Goal: Task Accomplishment & Management: Use online tool/utility

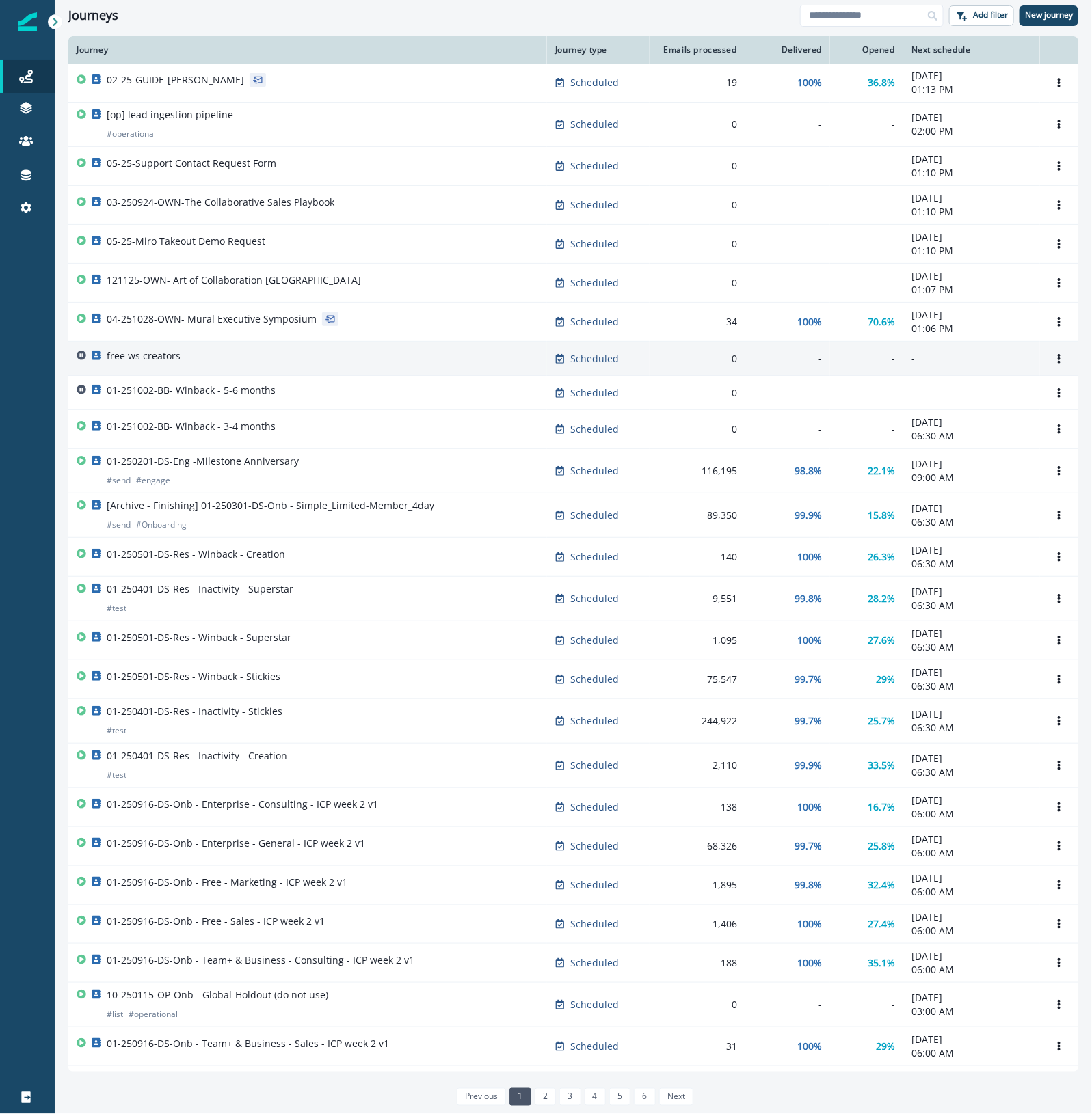
click at [202, 373] on td "free ws creators" at bounding box center [307, 358] width 478 height 34
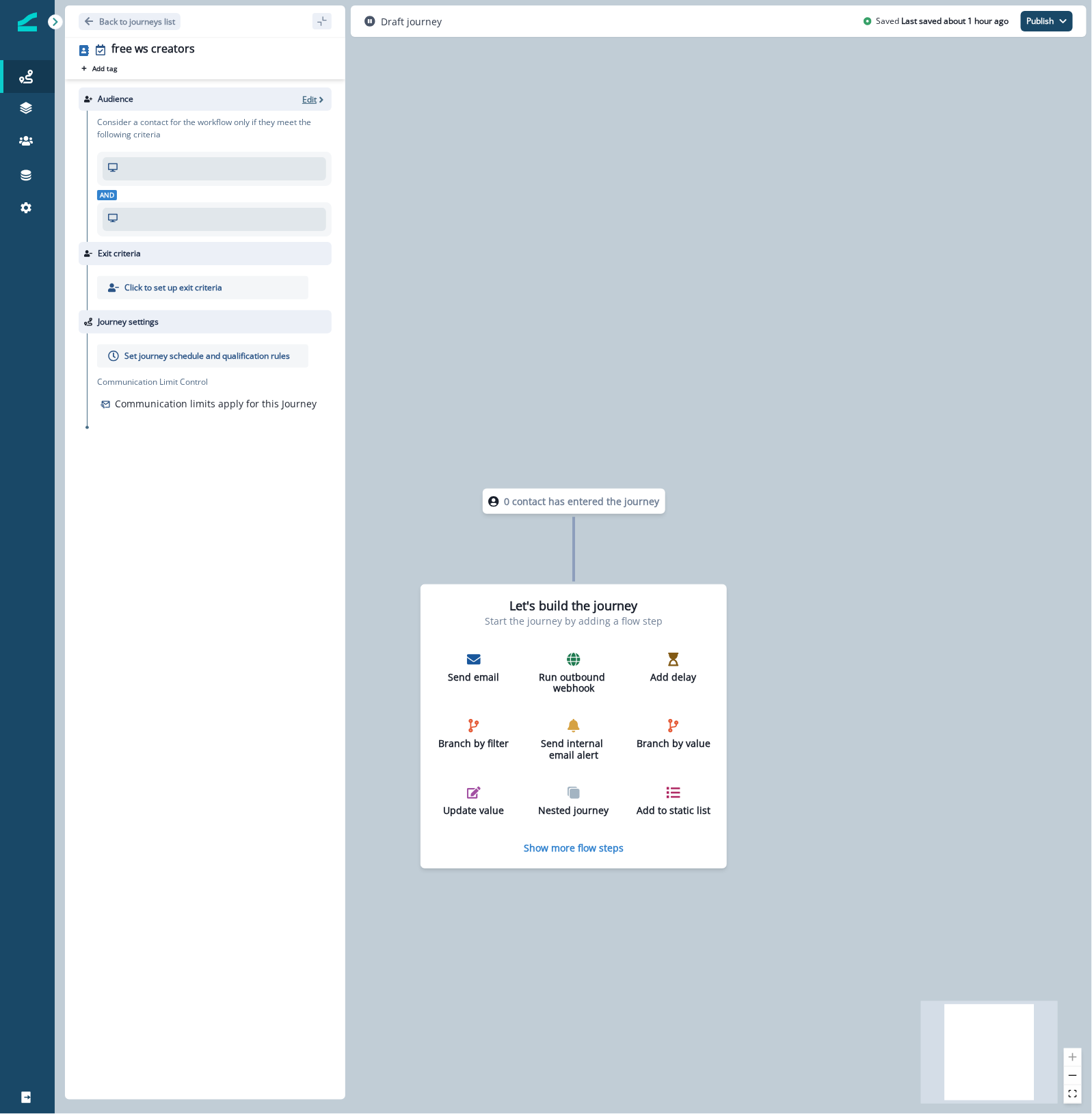
click at [318, 101] on icon "button" at bounding box center [321, 99] width 9 height 9
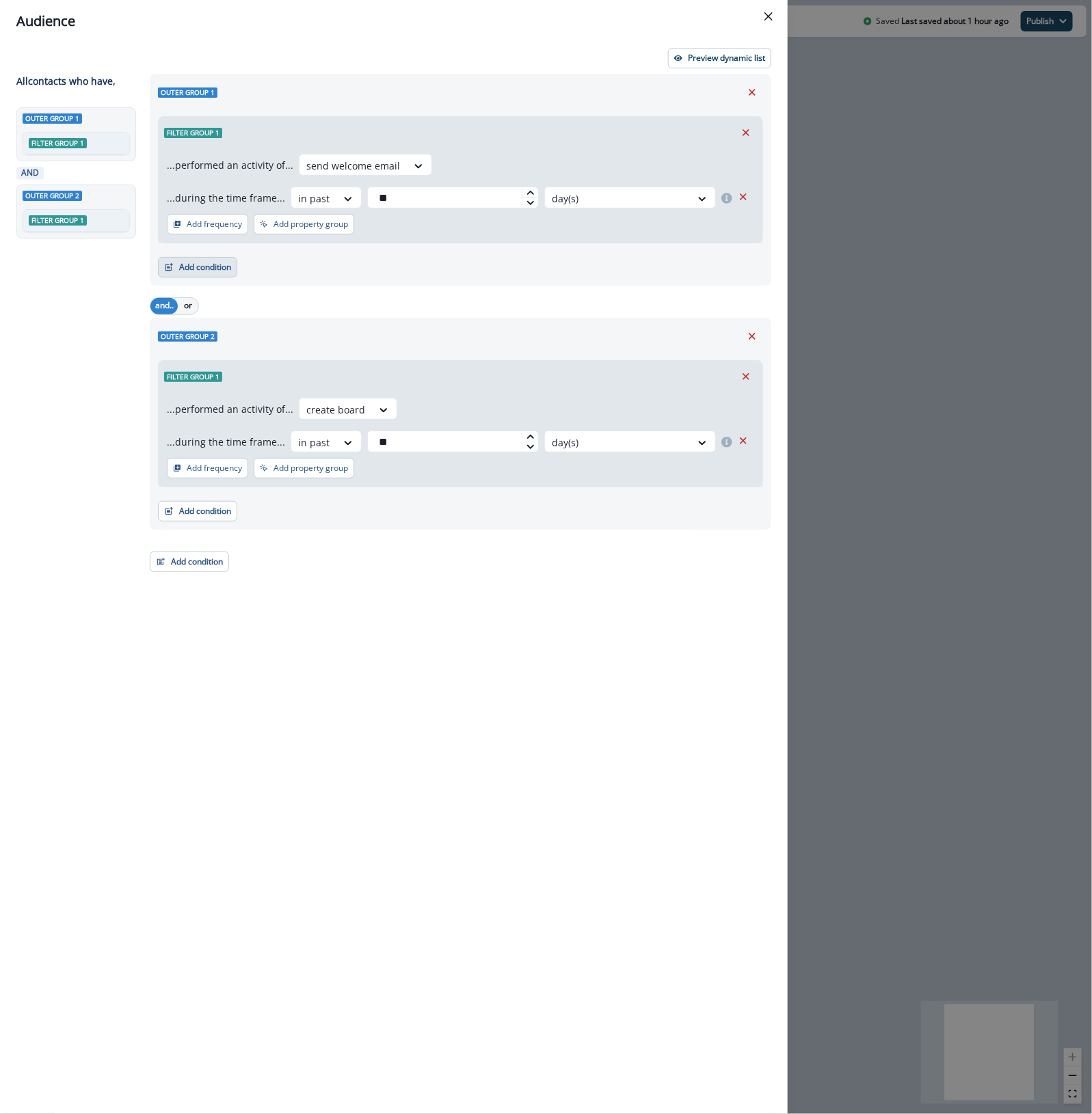
click at [210, 267] on button "Add condition" at bounding box center [197, 267] width 79 height 20
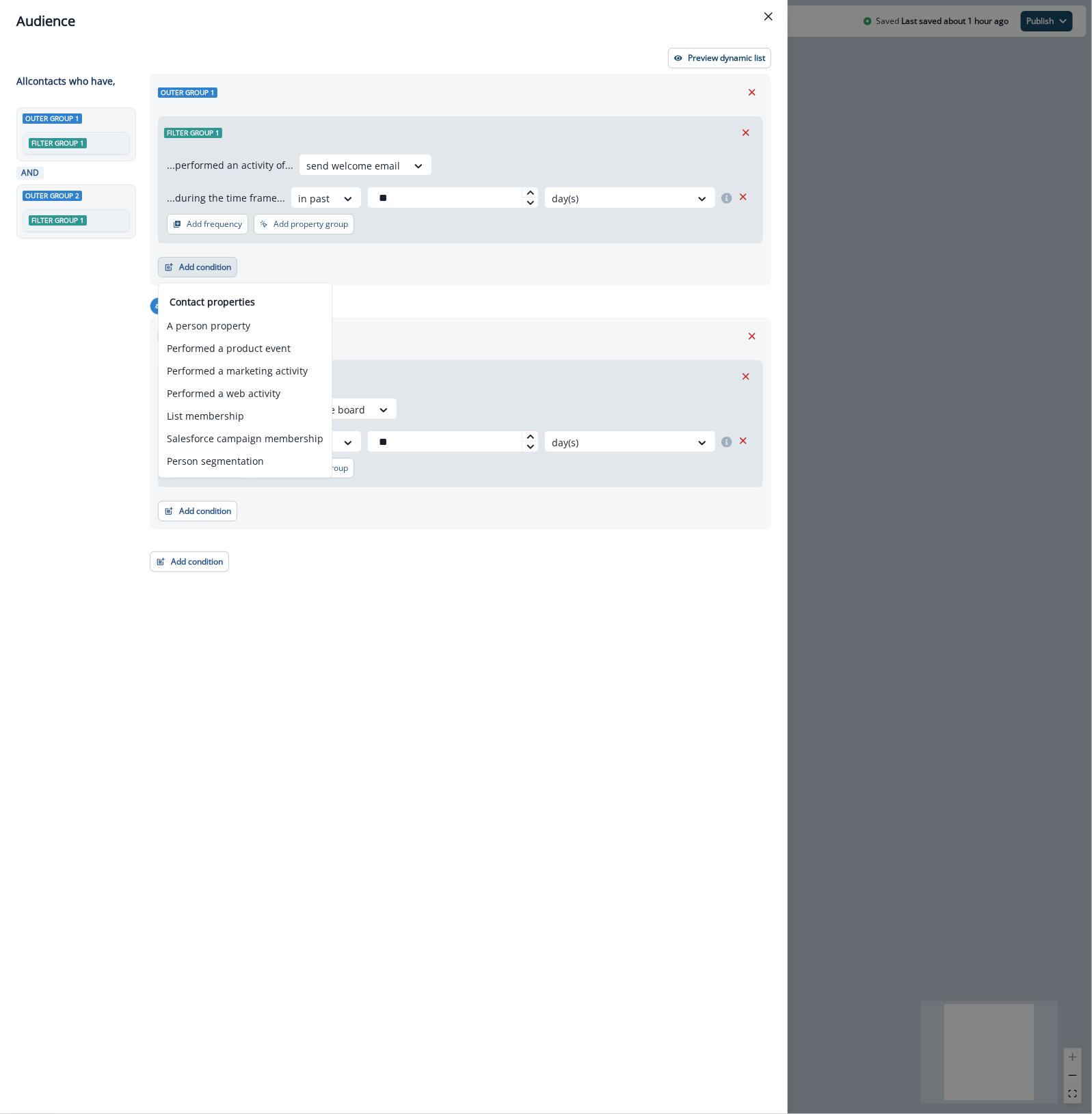
click at [646, 458] on div "...performed an activity of... create board ...during the time frame... in past…" at bounding box center [460, 439] width 603 height 95
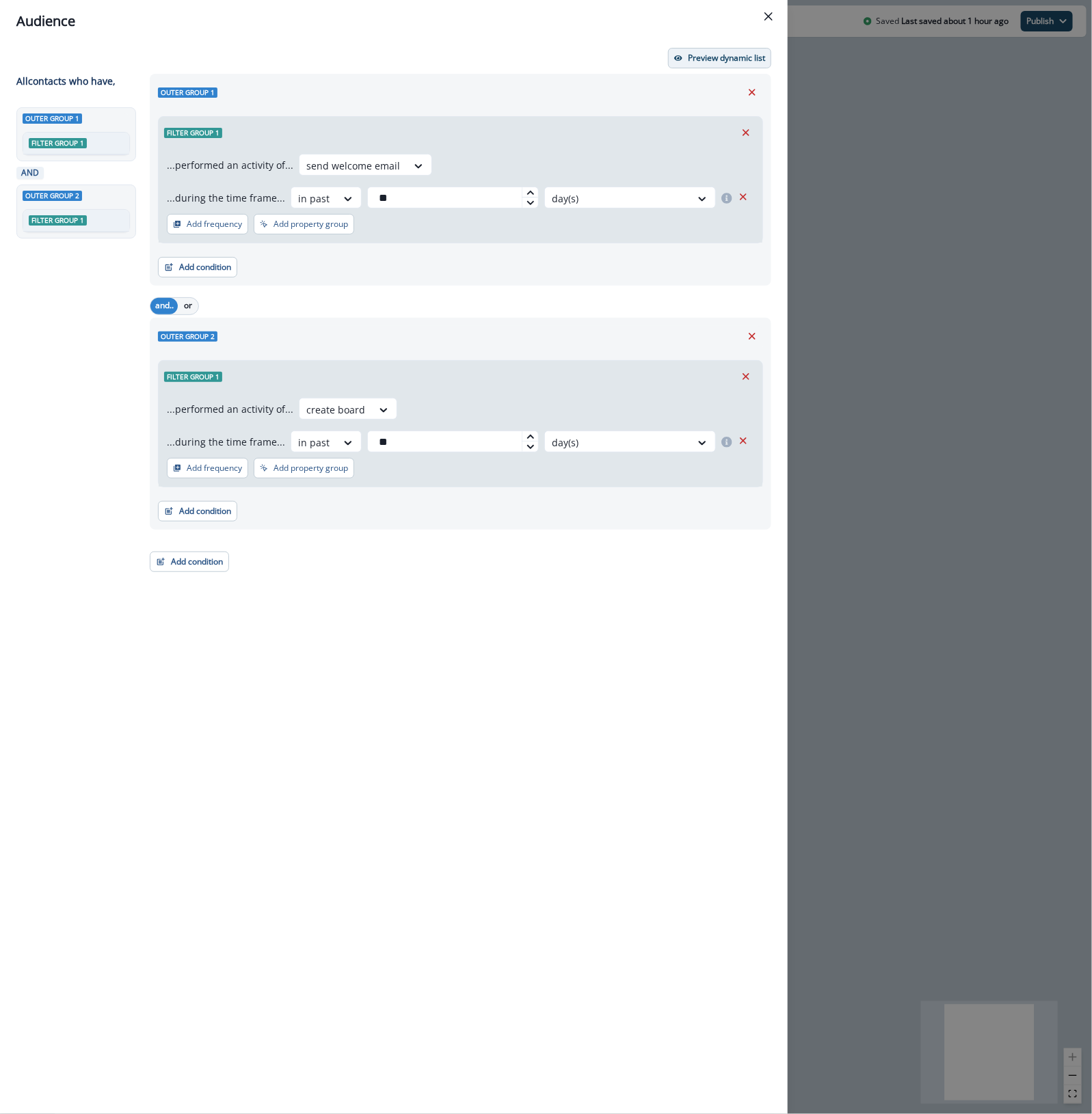
click at [694, 62] on p "Preview dynamic list" at bounding box center [726, 58] width 77 height 9
click at [346, 610] on div "Outer group 1 Filter group 1 ...performed an activity of... send welcome email …" at bounding box center [456, 568] width 630 height 991
click at [214, 565] on button "Add condition" at bounding box center [189, 562] width 79 height 20
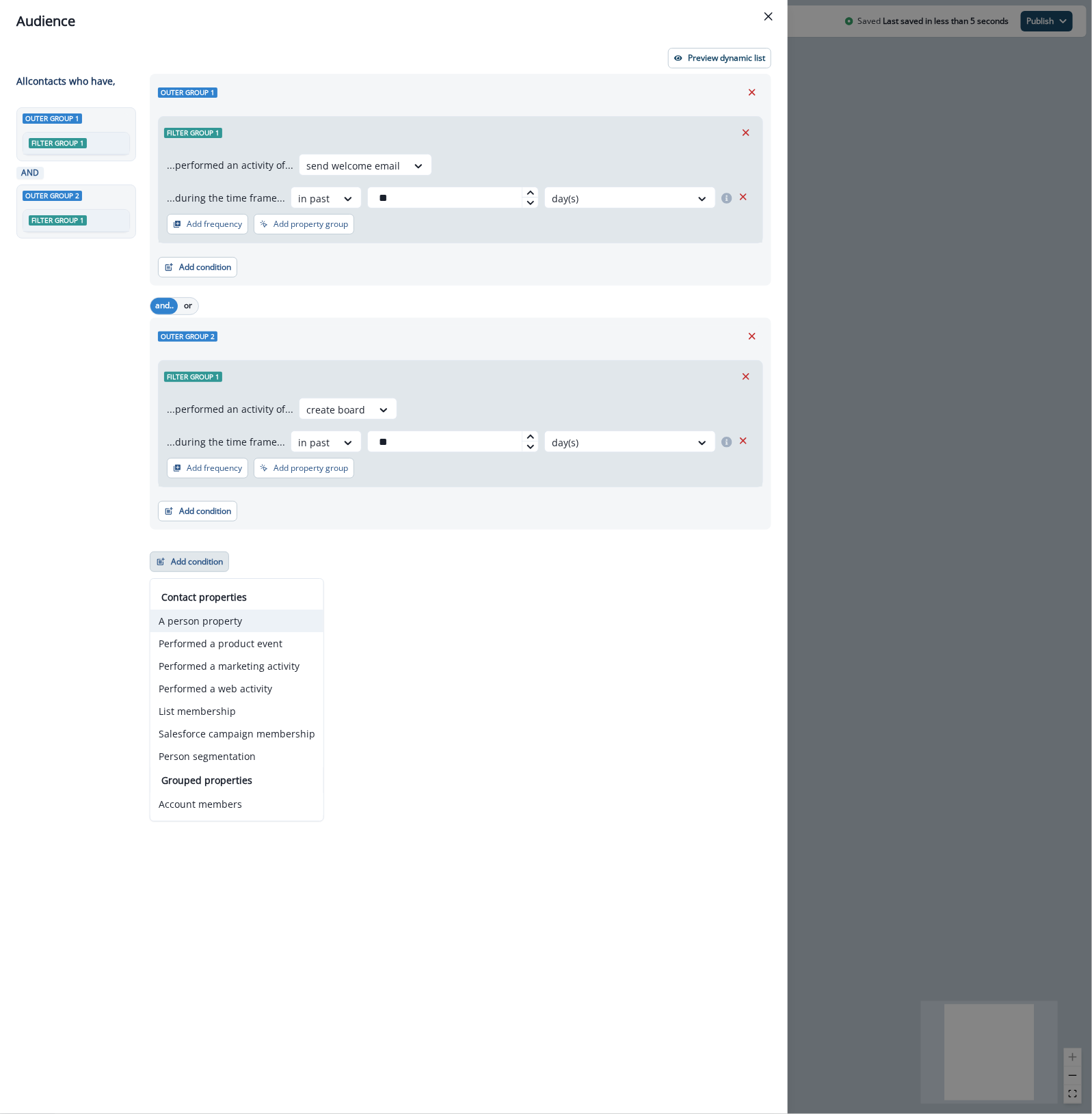
click at [242, 622] on button "A person property" at bounding box center [237, 621] width 173 height 23
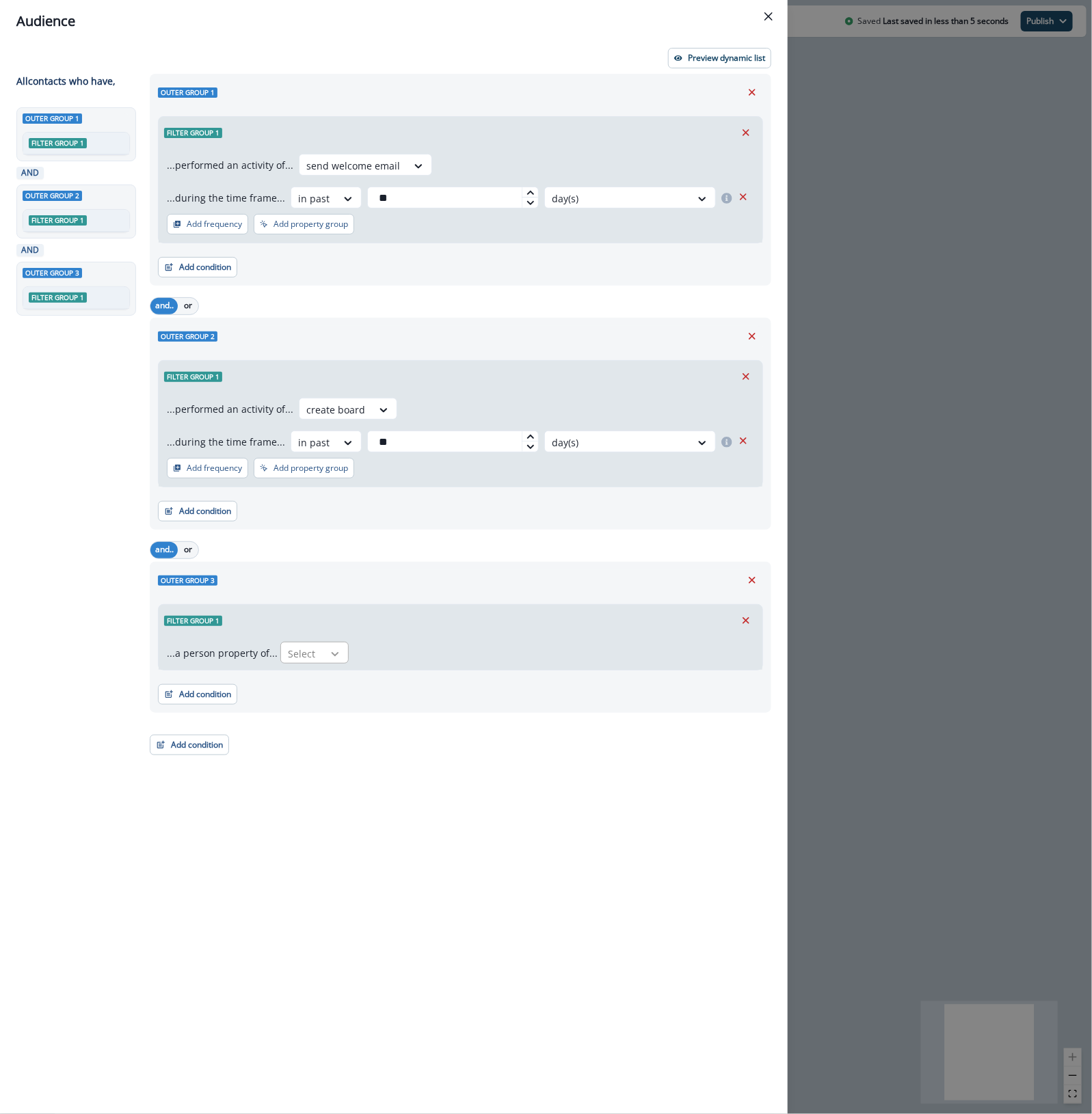
click at [323, 648] on div at bounding box center [334, 654] width 23 height 14
type input "*"
type input "****"
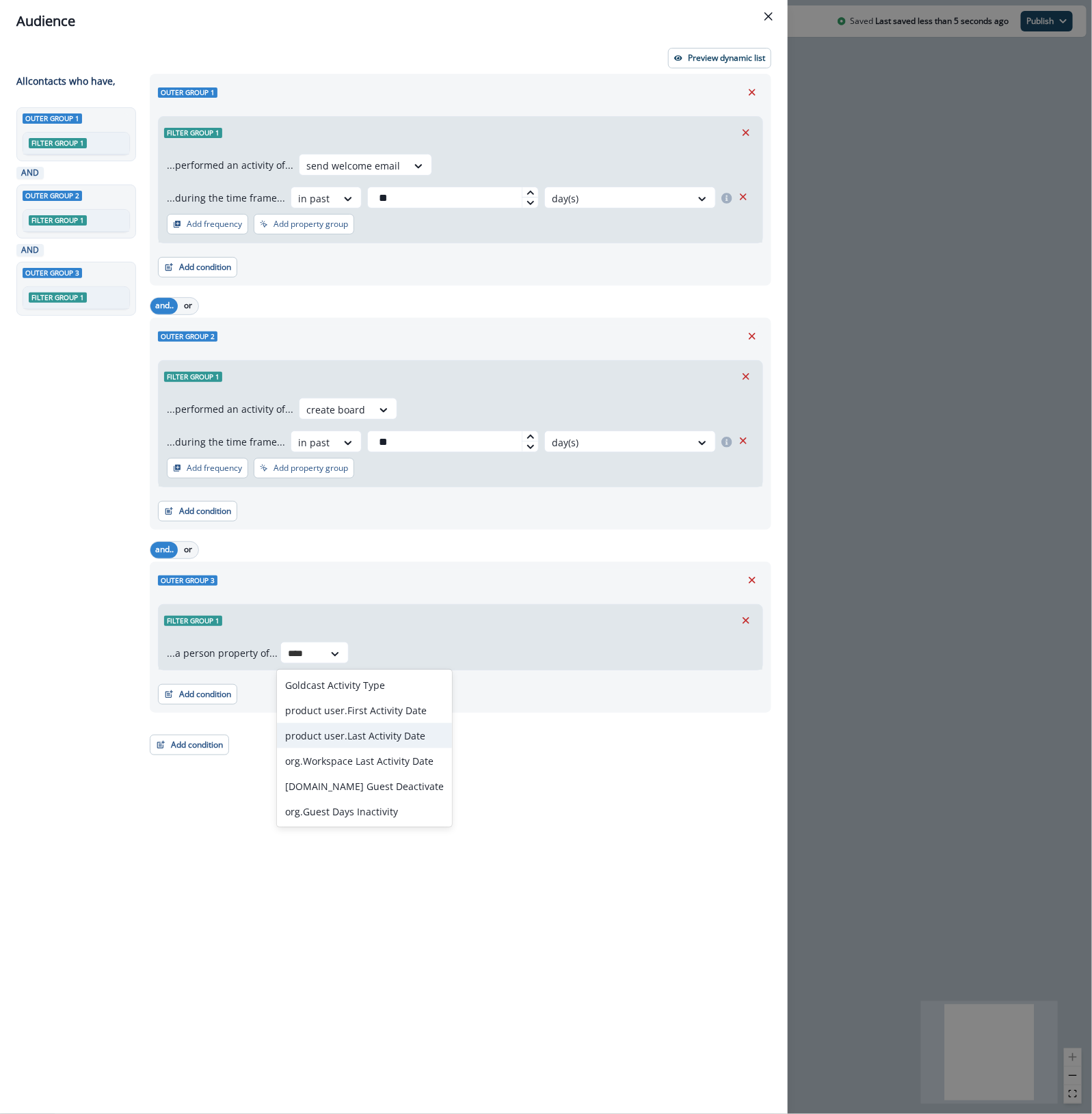
drag, startPoint x: 399, startPoint y: 729, endPoint x: 384, endPoint y: 730, distance: 15.0
click at [399, 730] on div "product user.Last Activity Date" at bounding box center [364, 737] width 175 height 26
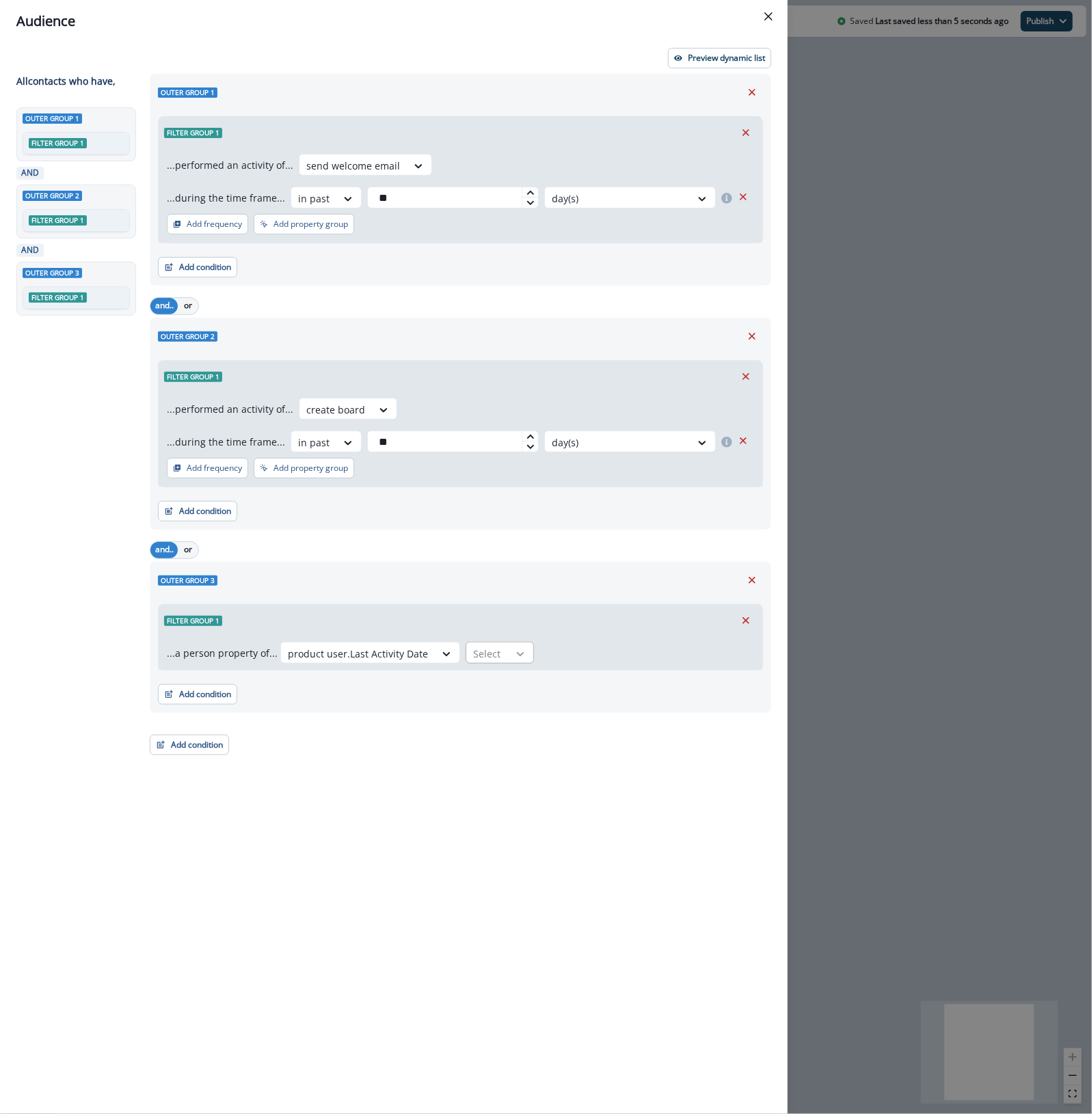
click at [514, 647] on icon at bounding box center [520, 654] width 12 height 14
click at [510, 683] on div "in past" at bounding box center [560, 685] width 204 height 26
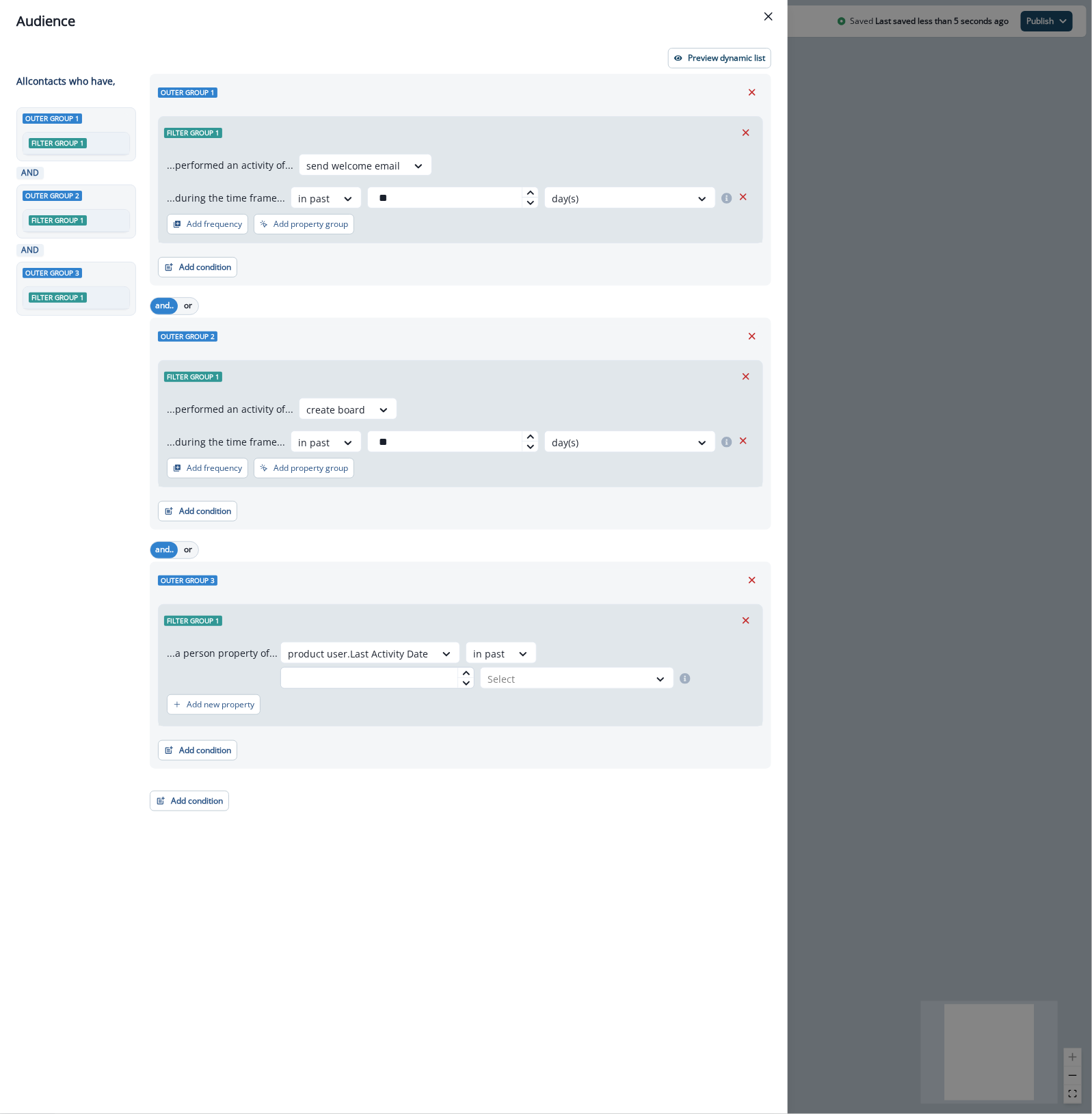
click at [475, 667] on input "text" at bounding box center [377, 678] width 194 height 22
click at [489, 658] on div at bounding box center [489, 654] width 31 height 17
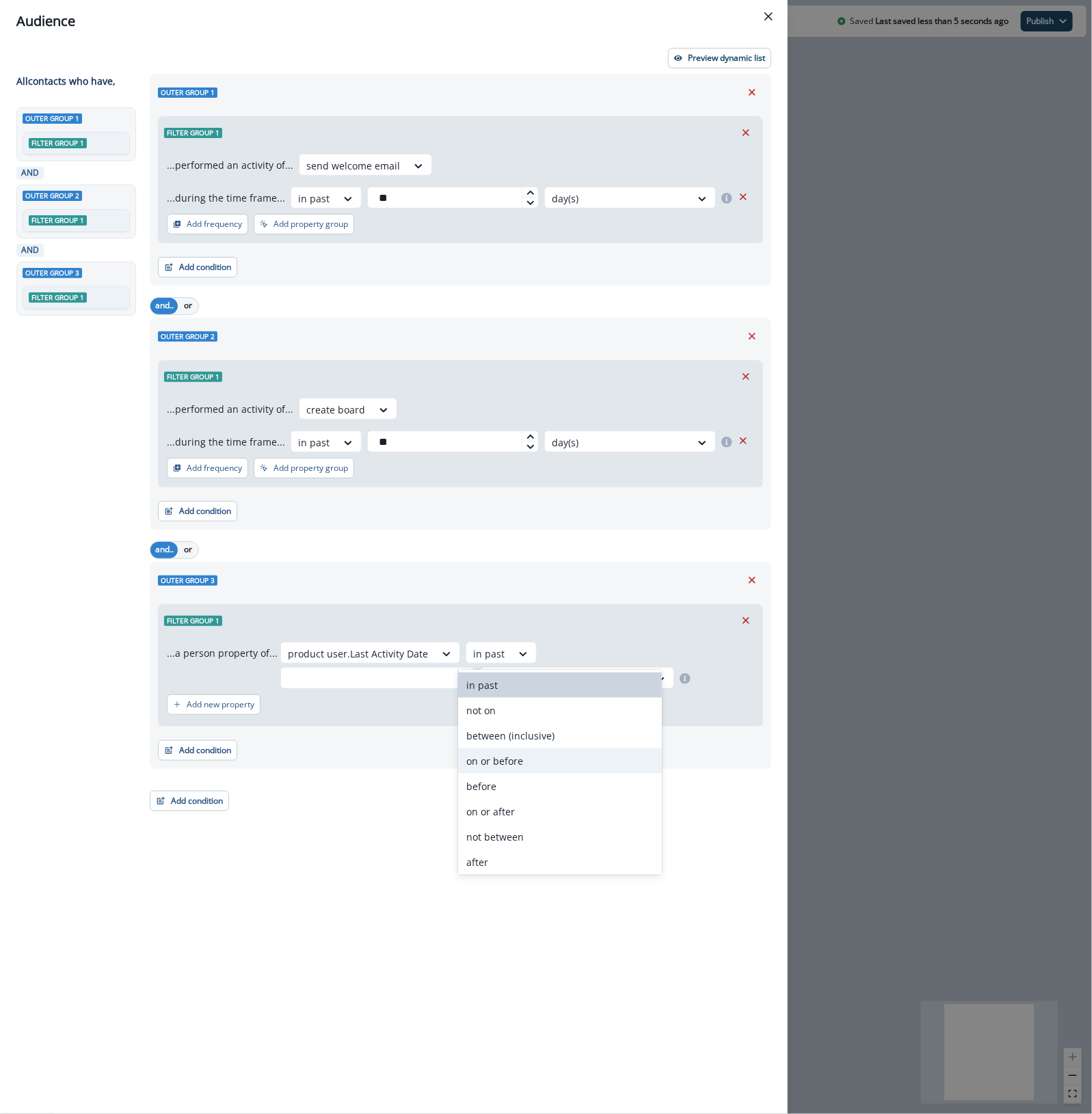
click at [524, 756] on div "on or before" at bounding box center [560, 761] width 204 height 26
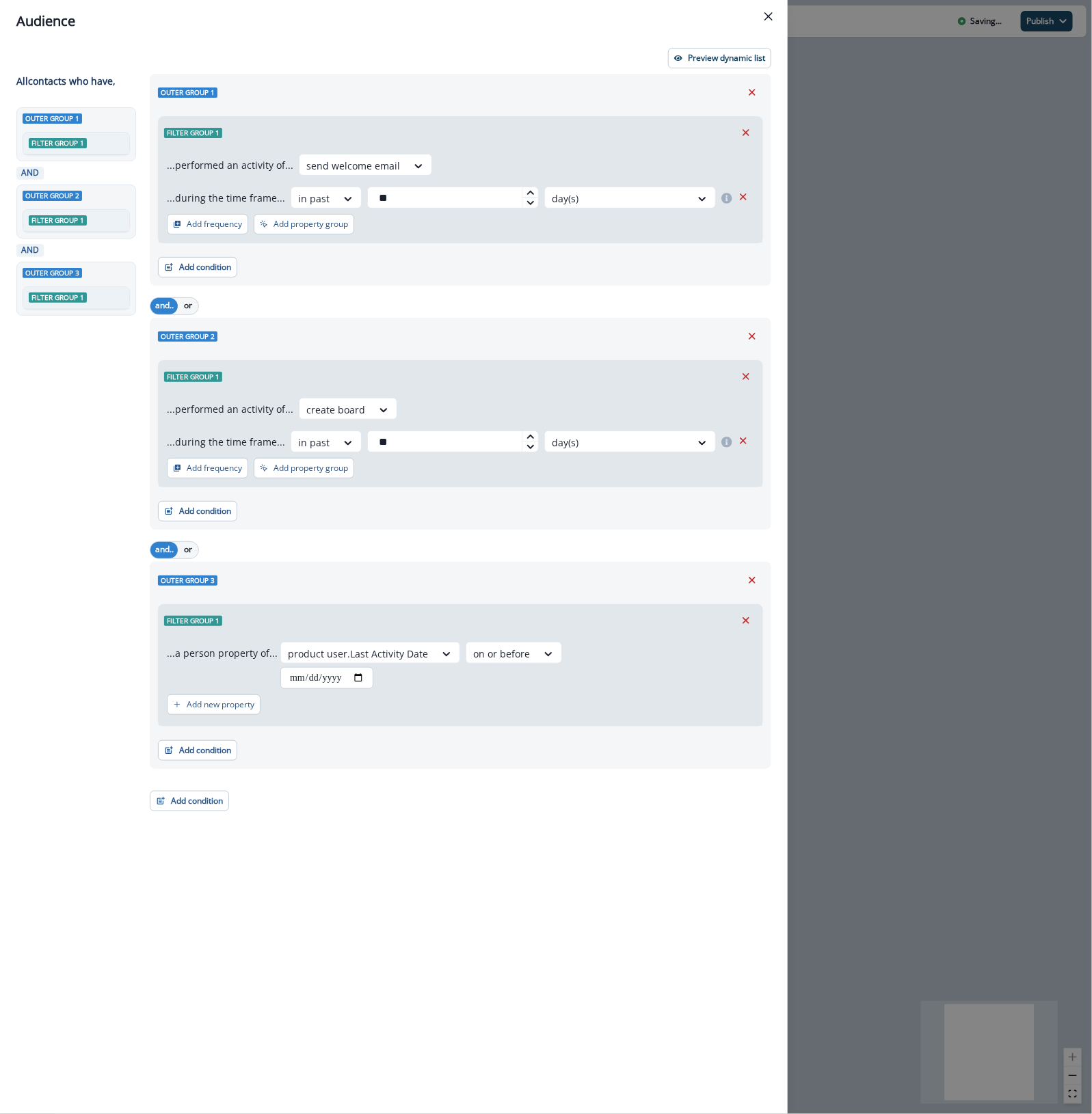
click at [373, 677] on input "date" at bounding box center [326, 678] width 93 height 22
click at [360, 684] on input "date" at bounding box center [326, 678] width 93 height 22
type input "**********"
click at [200, 752] on button "Add condition" at bounding box center [197, 750] width 79 height 20
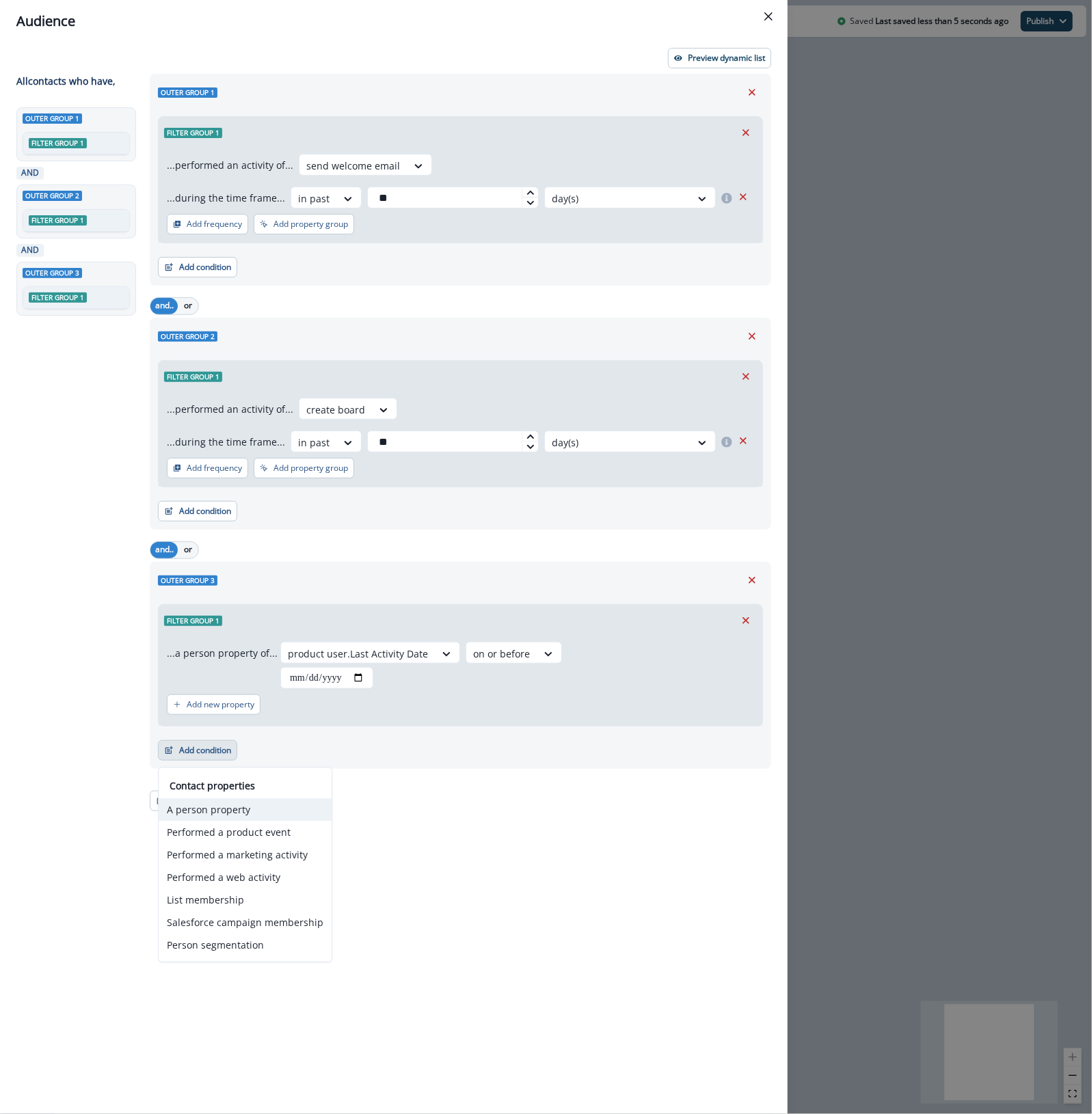
click at [240, 810] on button "A person property" at bounding box center [245, 810] width 173 height 23
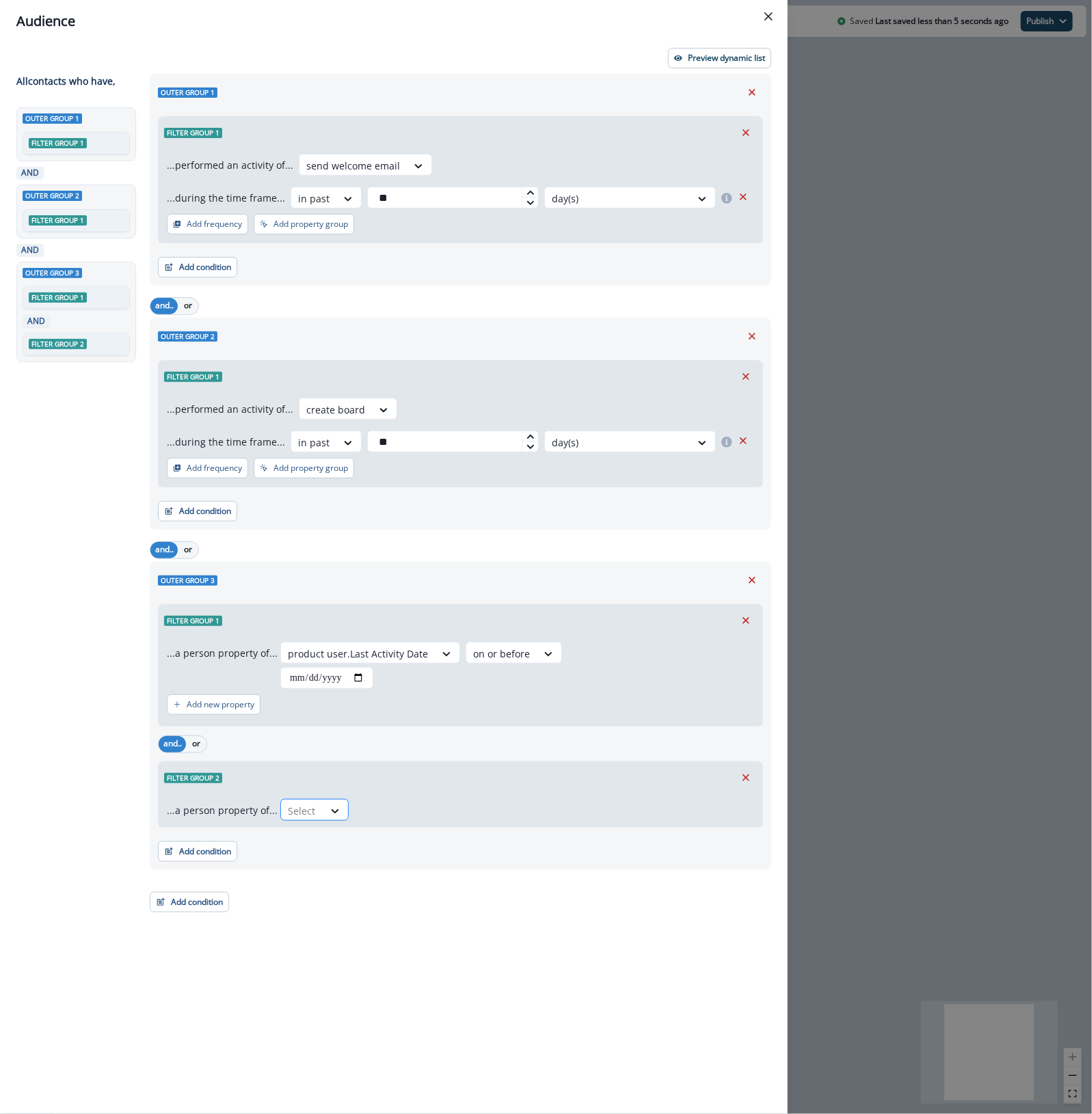
click at [318, 820] on div "Select" at bounding box center [302, 811] width 42 height 23
click at [223, 701] on p "Add new property" at bounding box center [220, 704] width 68 height 9
click at [274, 718] on icon at bounding box center [273, 712] width 12 height 14
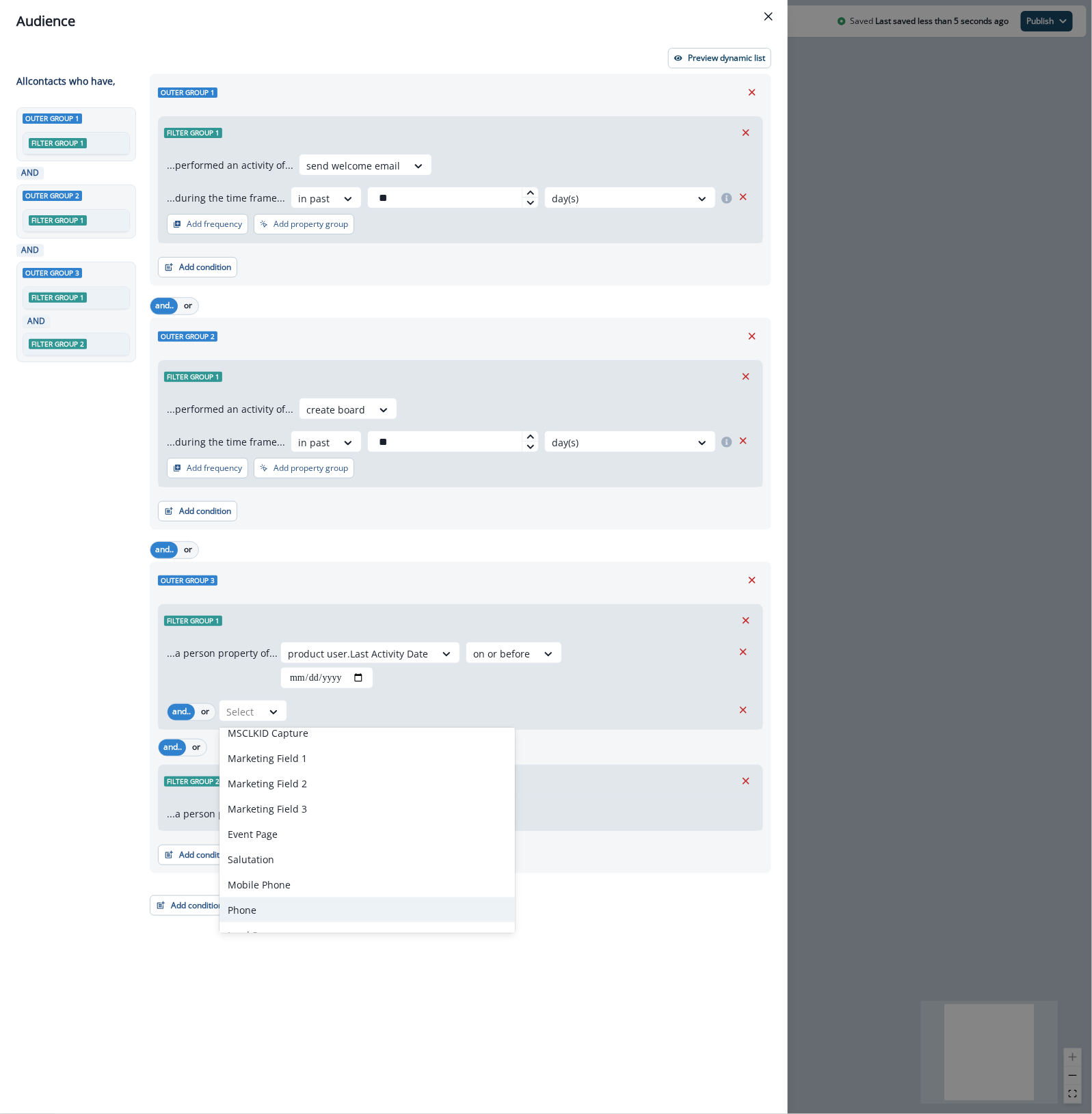
scroll to position [342, 0]
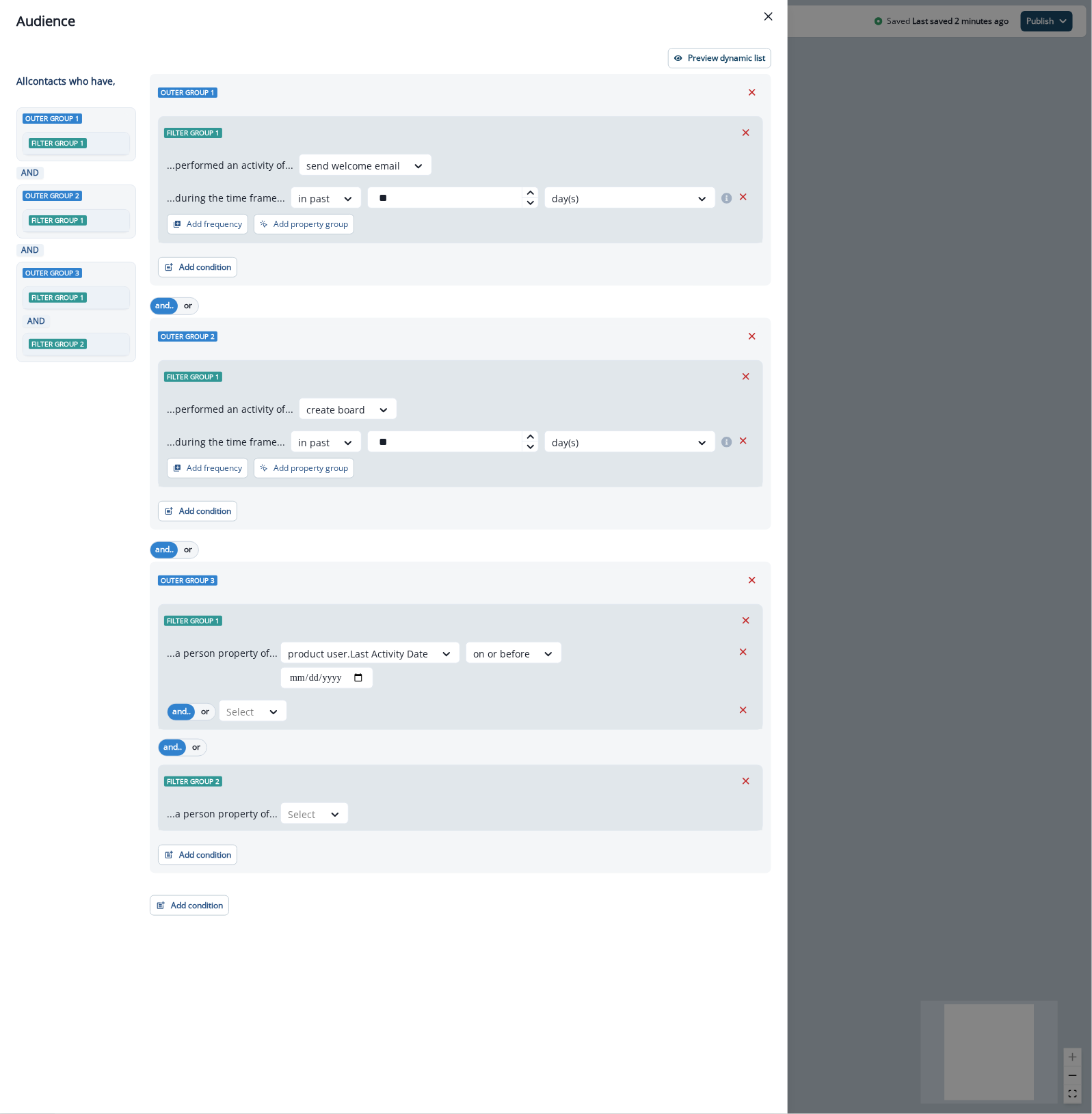
click at [440, 1001] on div "**********" at bounding box center [456, 568] width 630 height 991
click at [774, 16] on button "Close" at bounding box center [769, 17] width 22 height 22
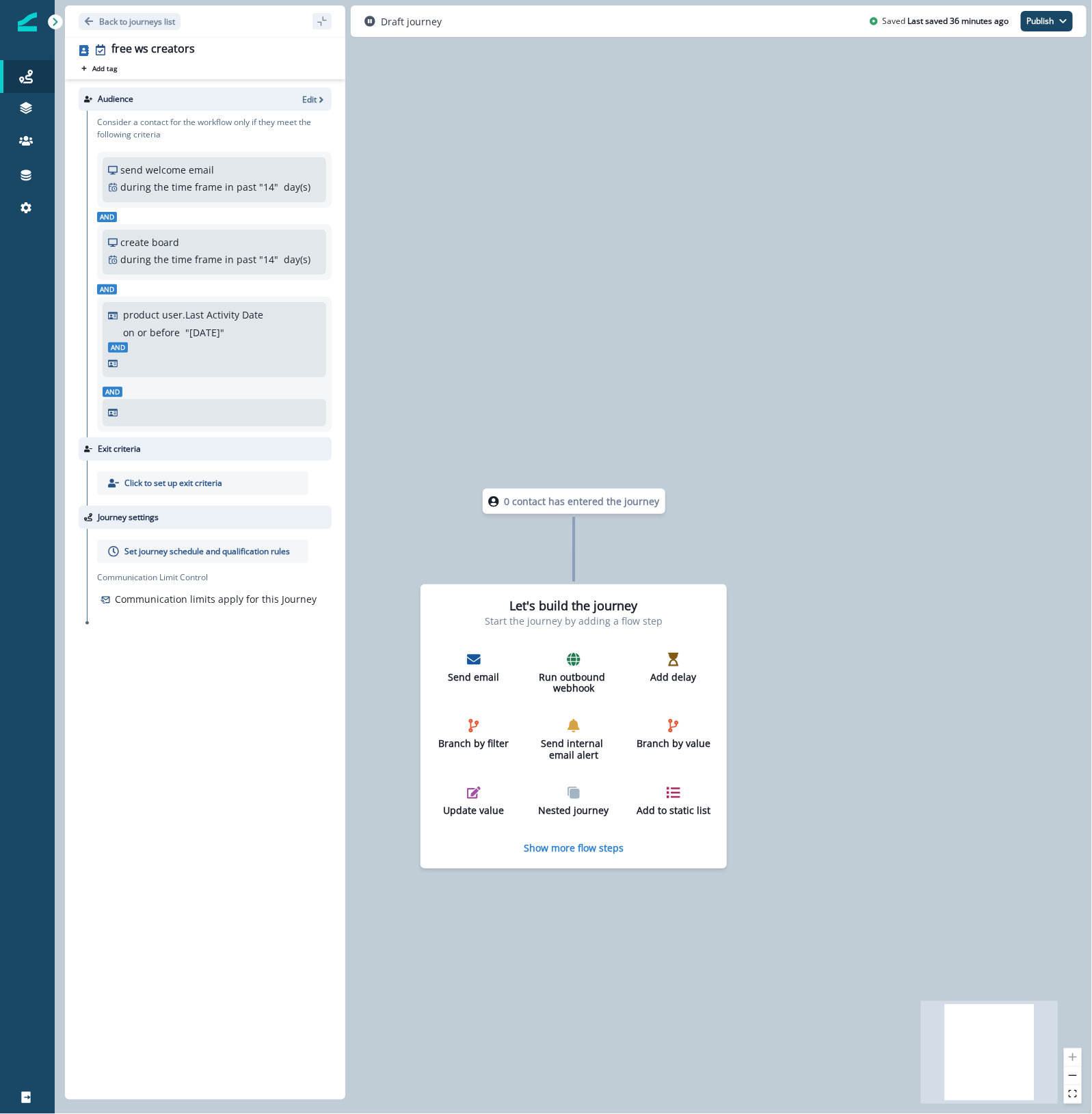
click at [202, 851] on div "Audience Edit Consider a contact for the workflow only if they meet the followi…" at bounding box center [205, 586] width 280 height 1015
